Goal: Entertainment & Leisure: Consume media (video, audio)

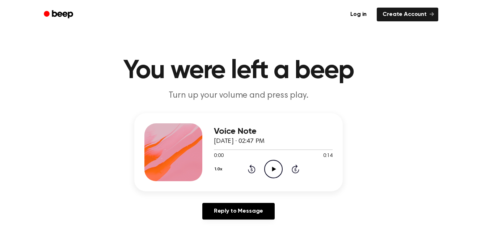
click at [276, 165] on icon "Play Audio" at bounding box center [273, 169] width 18 height 18
click at [276, 169] on icon "Pause Audio" at bounding box center [273, 169] width 18 height 18
click at [273, 173] on icon "Play Audio" at bounding box center [273, 169] width 18 height 18
click at [216, 173] on button "1.0x" at bounding box center [219, 169] width 11 height 12
click at [230, 202] on span "0.8x" at bounding box center [225, 200] width 9 height 8
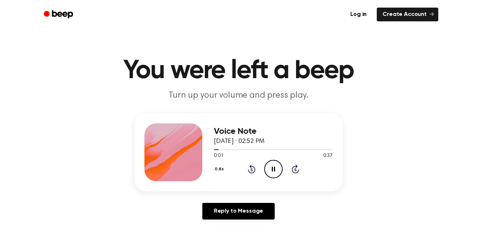
click at [274, 173] on icon "Pause Audio" at bounding box center [273, 169] width 18 height 18
click at [252, 170] on icon at bounding box center [251, 170] width 2 height 3
click at [280, 178] on icon "Play Audio" at bounding box center [273, 169] width 18 height 18
click at [295, 170] on icon "Skip 5 seconds" at bounding box center [295, 168] width 8 height 9
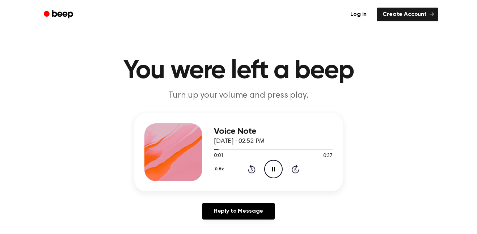
click at [295, 170] on icon "Skip 5 seconds" at bounding box center [295, 168] width 8 height 9
click at [293, 173] on icon "Skip 5 seconds" at bounding box center [295, 168] width 8 height 9
click at [287, 176] on div "0.8x Rewind 5 seconds Pause Audio Skip 5 seconds" at bounding box center [273, 169] width 119 height 18
